Goal: Information Seeking & Learning: Learn about a topic

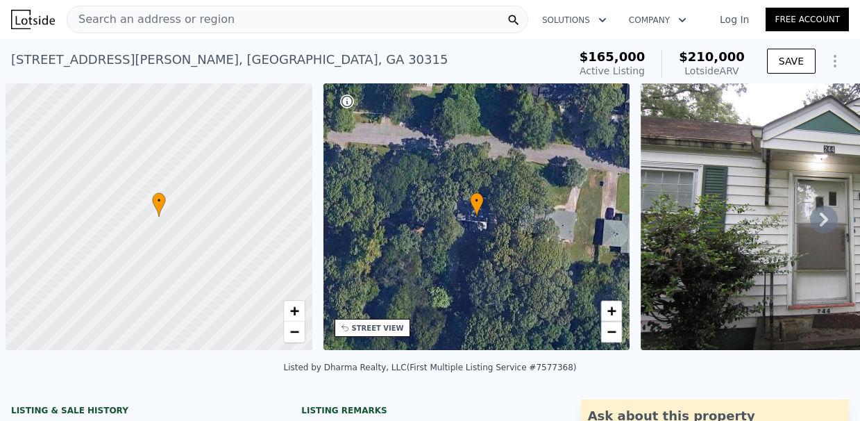
click at [235, 24] on div "Search an address or region" at bounding box center [298, 20] width 462 height 28
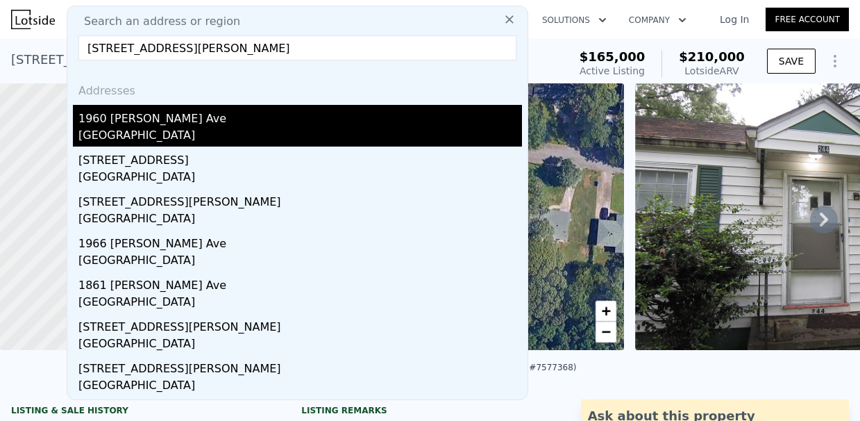
type input "[STREET_ADDRESS][PERSON_NAME]"
click at [226, 123] on div "1960 [PERSON_NAME] Ave" at bounding box center [300, 116] width 444 height 22
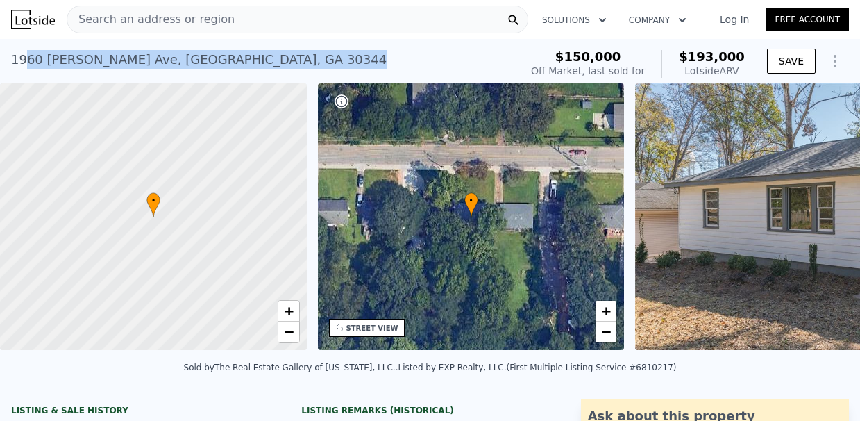
drag, startPoint x: 225, startPoint y: 59, endPoint x: 23, endPoint y: 63, distance: 202.1
click at [23, 63] on div "[STREET_ADDRESS][PERSON_NAME] Sold [DATE] for $150k (~ARV $193k )" at bounding box center [263, 63] width 504 height 39
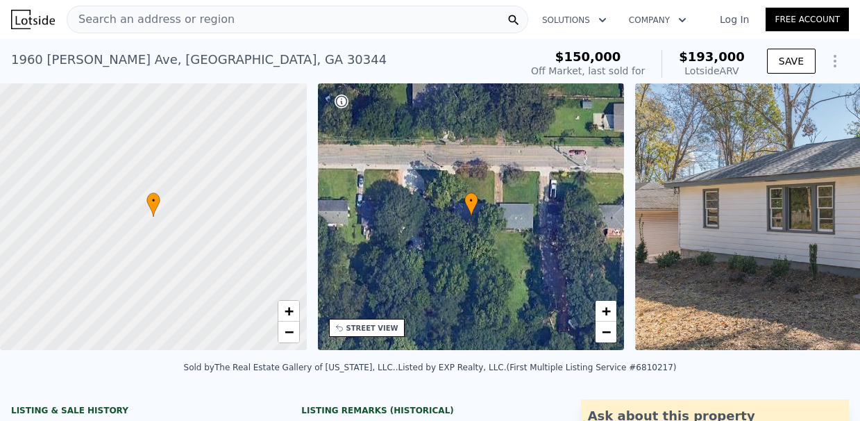
click at [290, 19] on div "Search an address or region" at bounding box center [298, 20] width 462 height 28
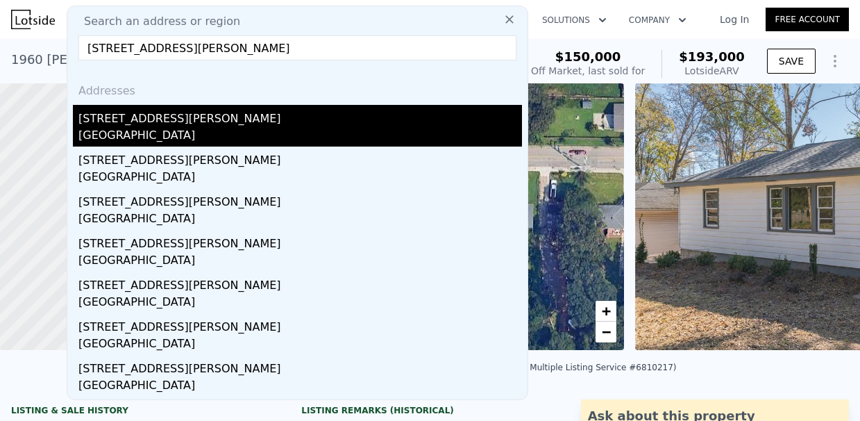
type input "[STREET_ADDRESS][PERSON_NAME]"
click at [234, 120] on div "[STREET_ADDRESS][PERSON_NAME]" at bounding box center [300, 116] width 444 height 22
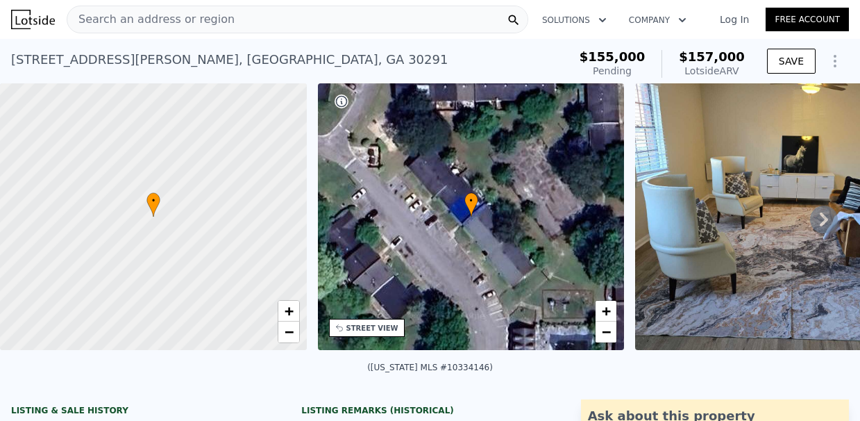
click at [272, 15] on div "Search an address or region" at bounding box center [298, 20] width 462 height 28
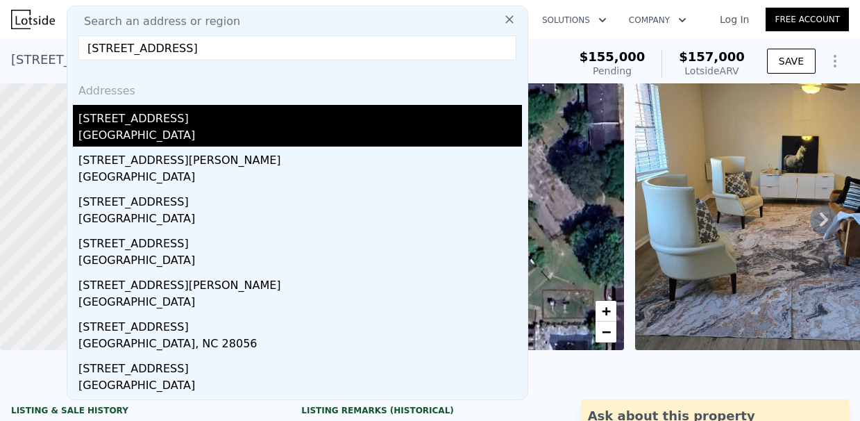
type input "[STREET_ADDRESS]"
click at [172, 120] on div "[STREET_ADDRESS]" at bounding box center [300, 116] width 444 height 22
type input "3"
type input "6"
type input "2"
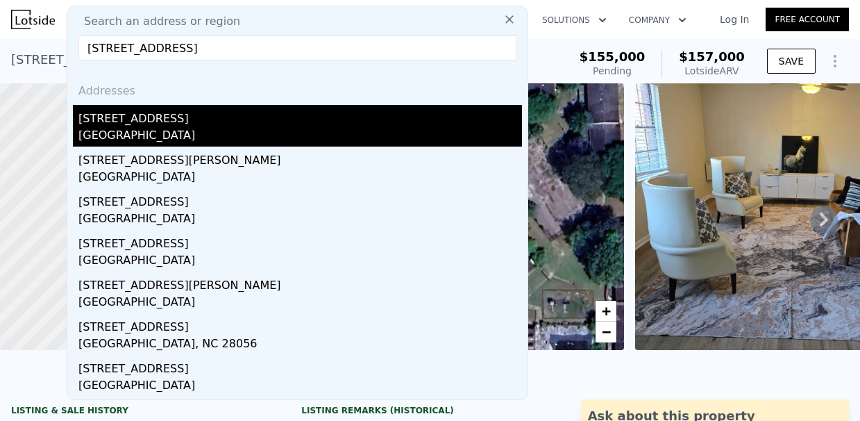
type input "3"
type input "1455"
type input "2644"
type input "11325.6"
type input "17424"
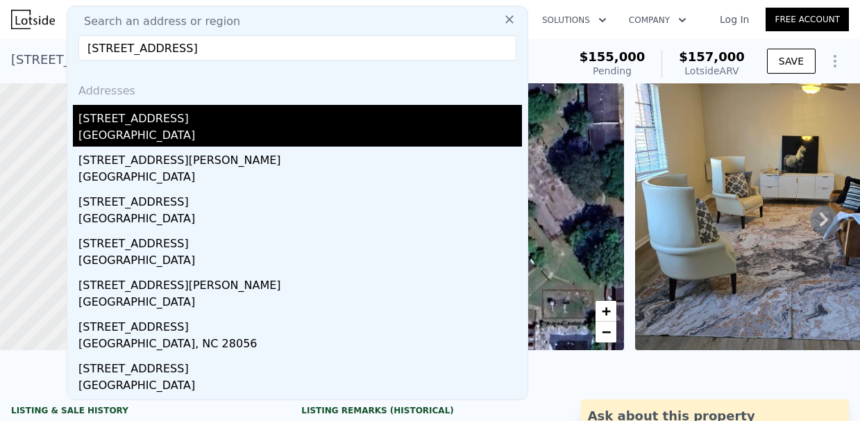
type input "$ 337,000"
type input "$ 73,761"
